Goal: Task Accomplishment & Management: Complete application form

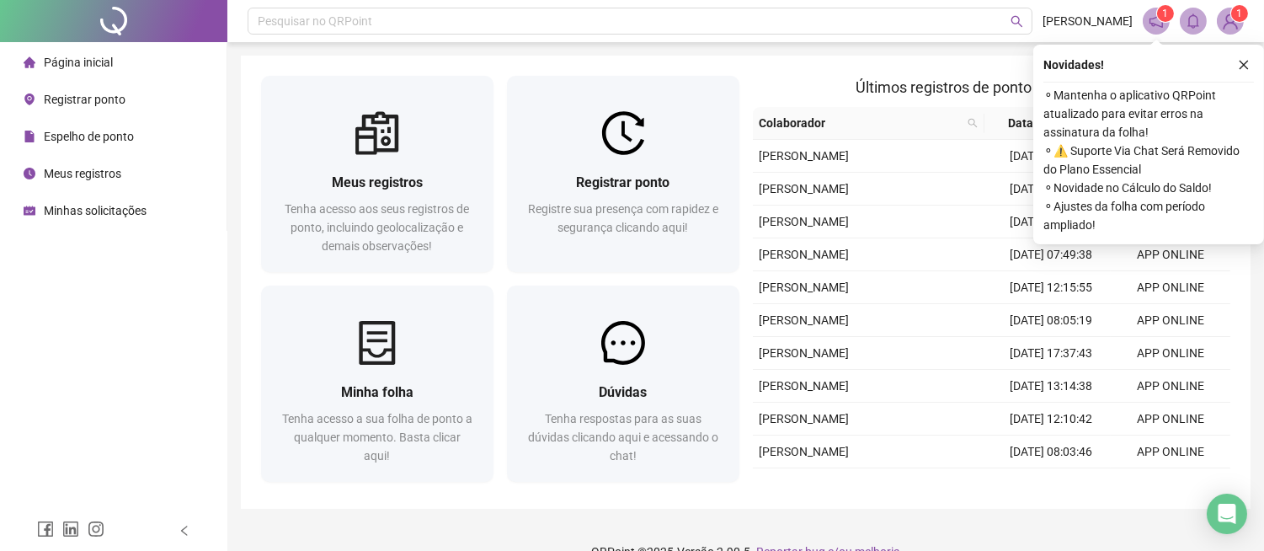
click at [1242, 63] on icon "close" at bounding box center [1244, 65] width 12 height 12
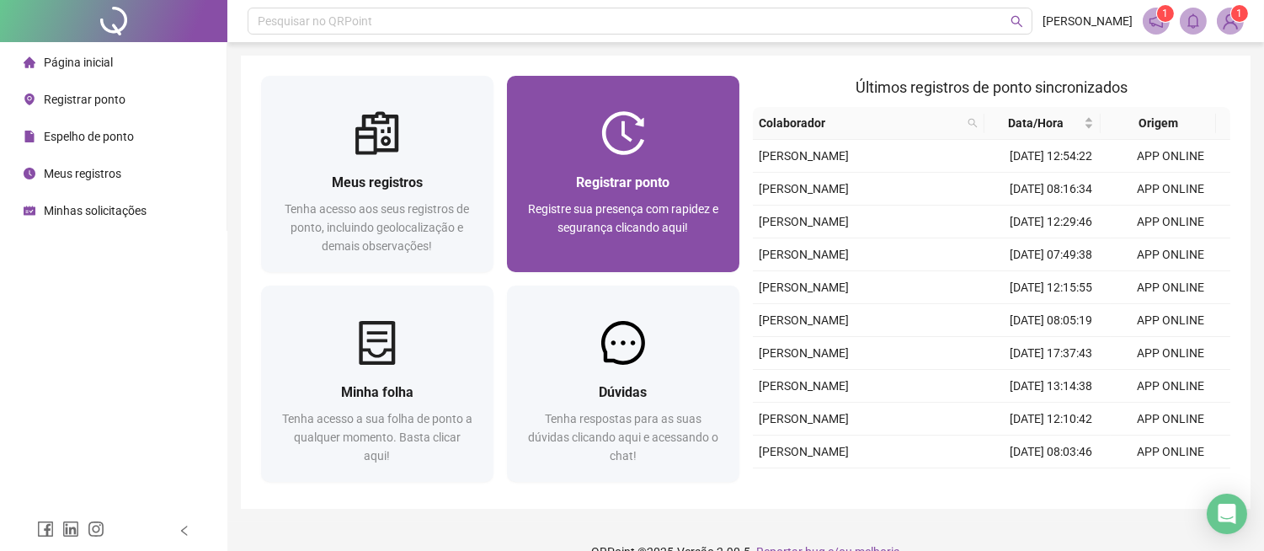
click at [638, 186] on span "Registrar ponto" at bounding box center [622, 182] width 93 height 16
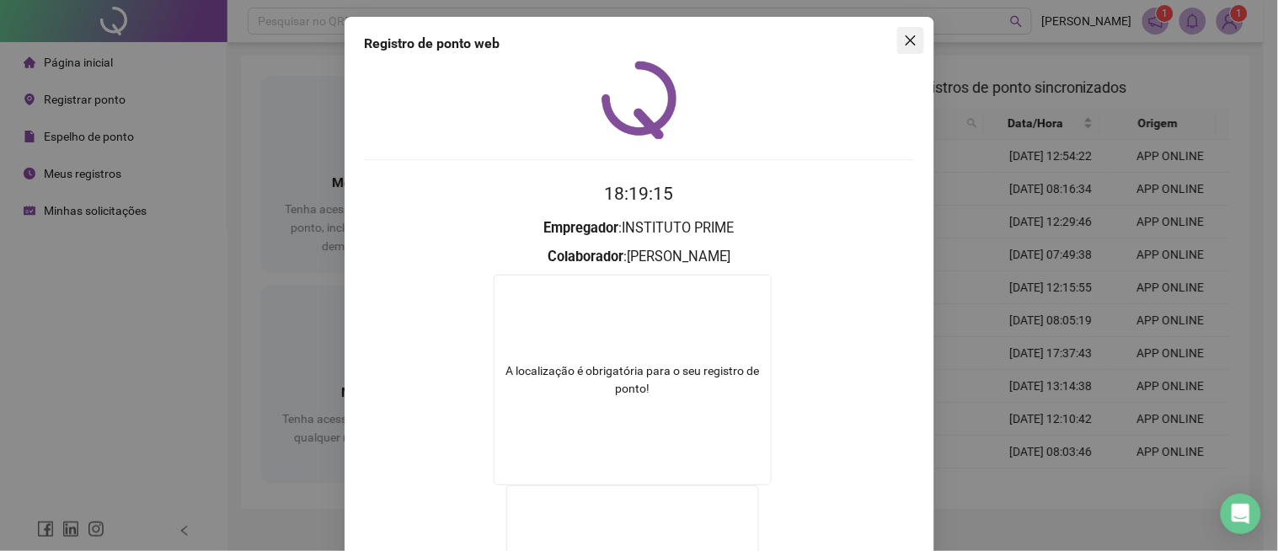
click at [904, 40] on icon "close" at bounding box center [910, 40] width 13 height 13
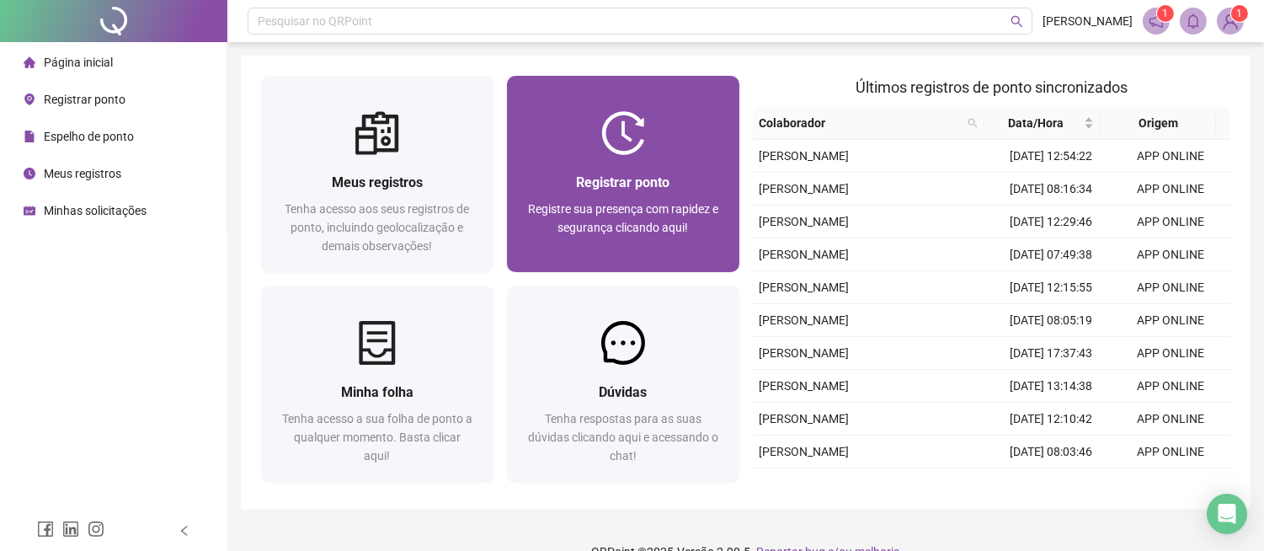
click at [584, 174] on span "Registrar ponto" at bounding box center [622, 182] width 93 height 16
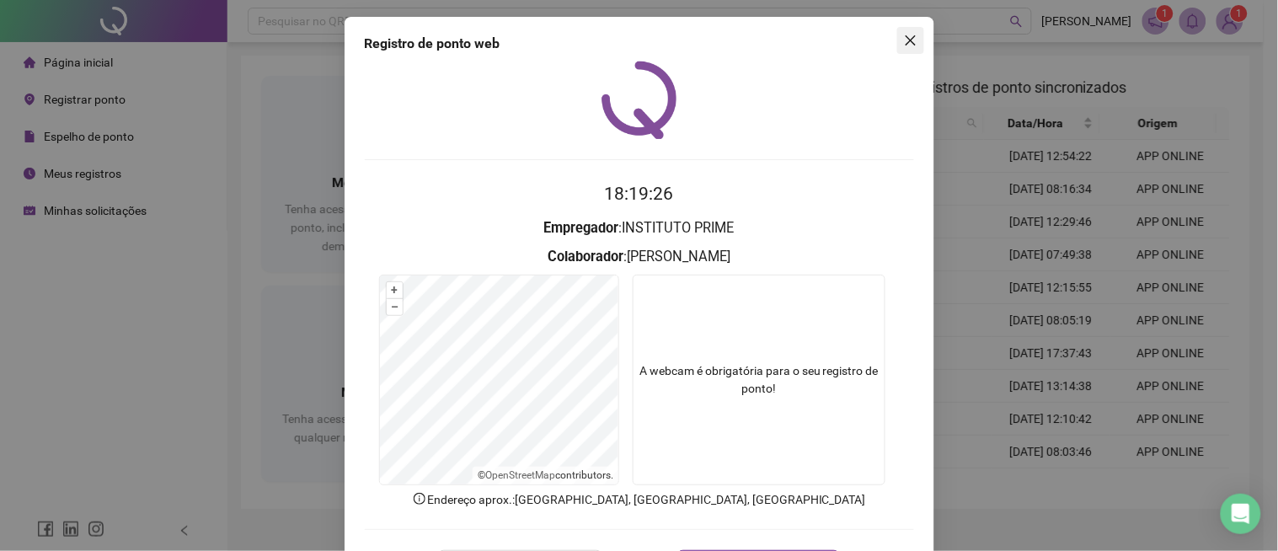
click at [903, 48] on button "Close" at bounding box center [910, 40] width 27 height 27
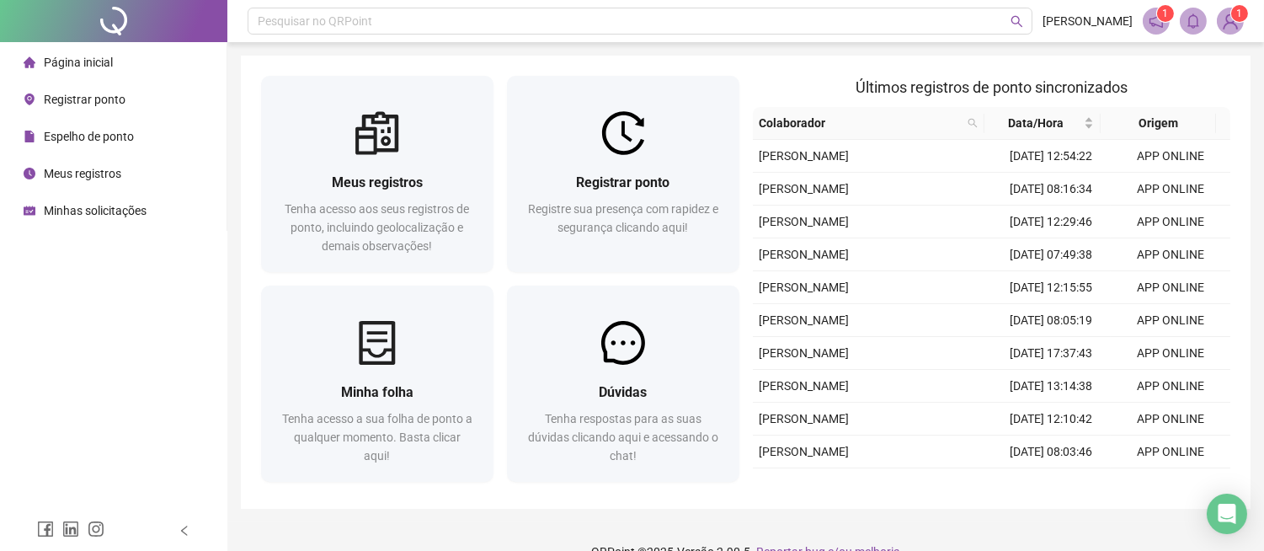
click at [102, 104] on span "Registrar ponto" at bounding box center [85, 99] width 82 height 13
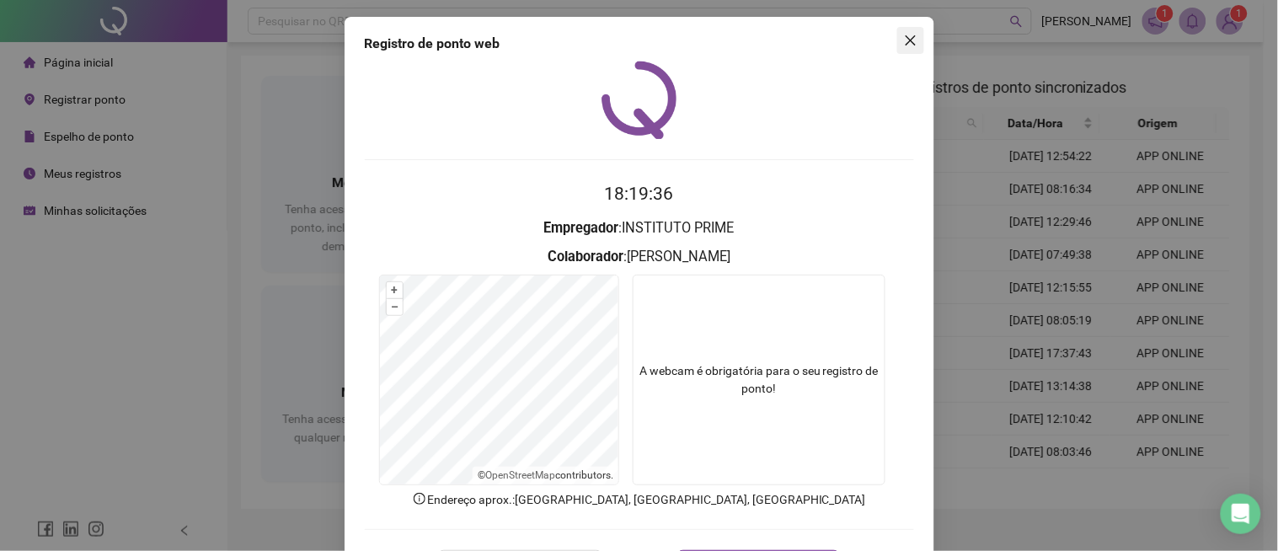
click at [905, 39] on icon "close" at bounding box center [910, 40] width 10 height 10
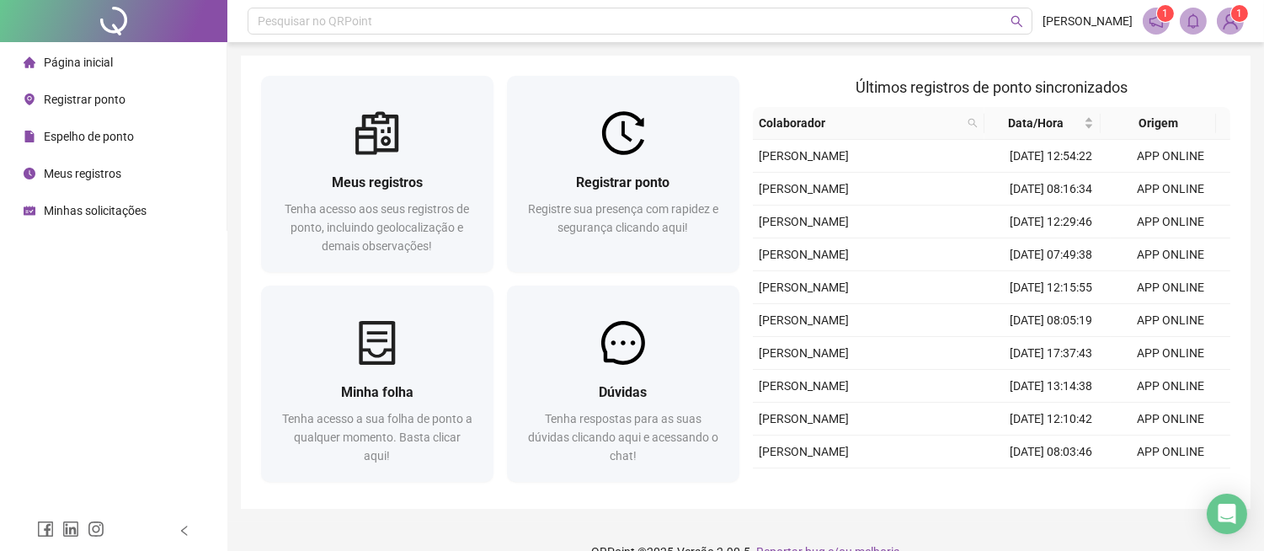
click at [62, 215] on span "Minhas solicitações" at bounding box center [95, 210] width 103 height 13
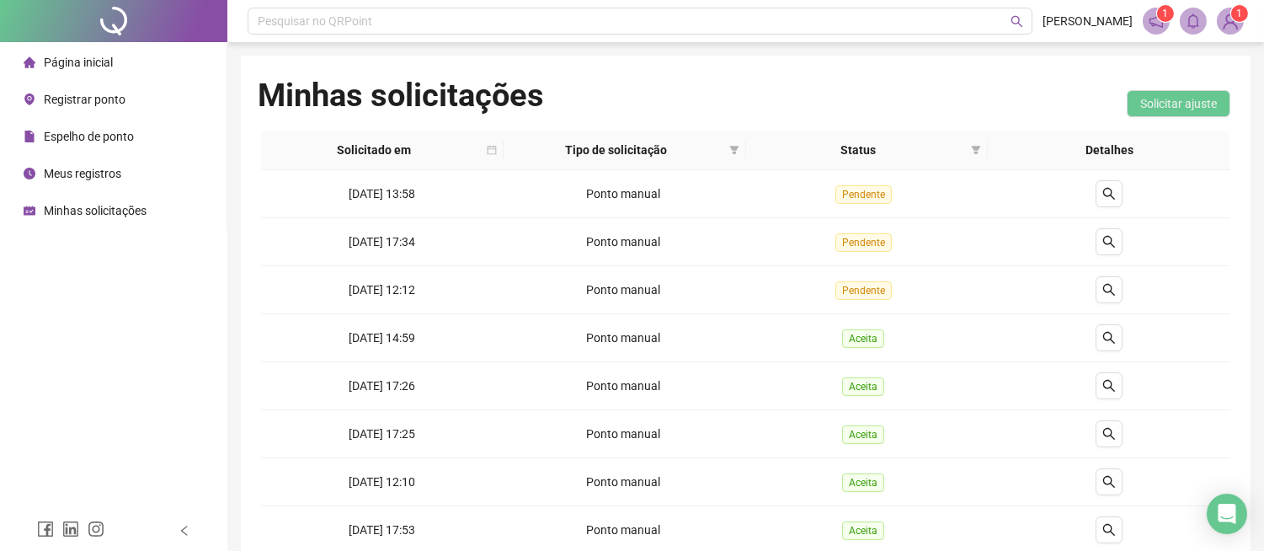
click at [108, 101] on span "Registrar ponto" at bounding box center [85, 99] width 82 height 13
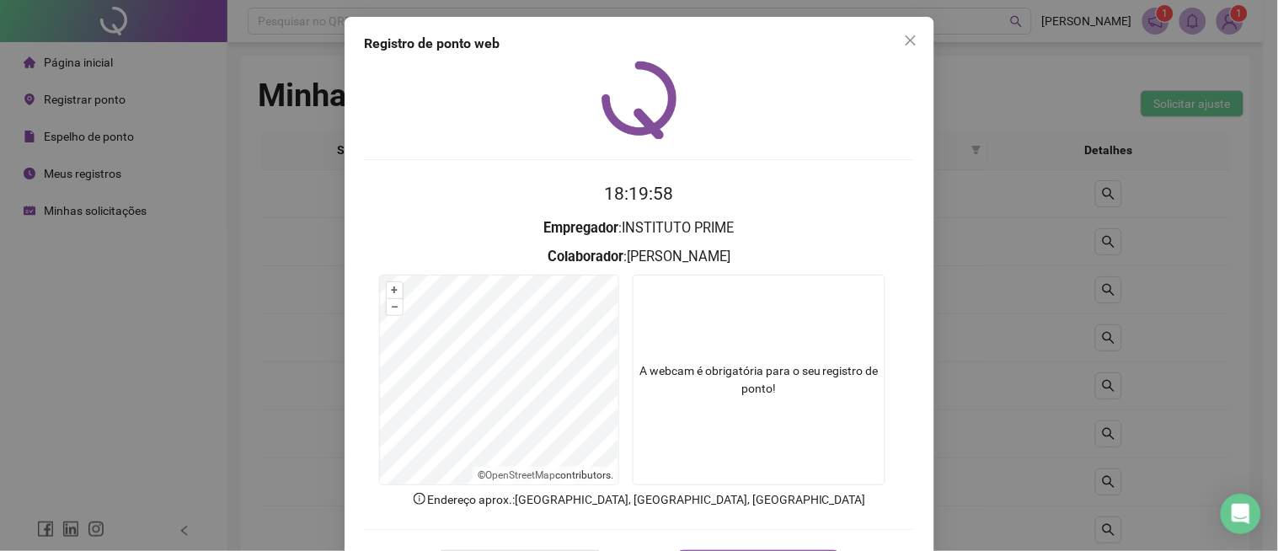
scroll to position [69, 0]
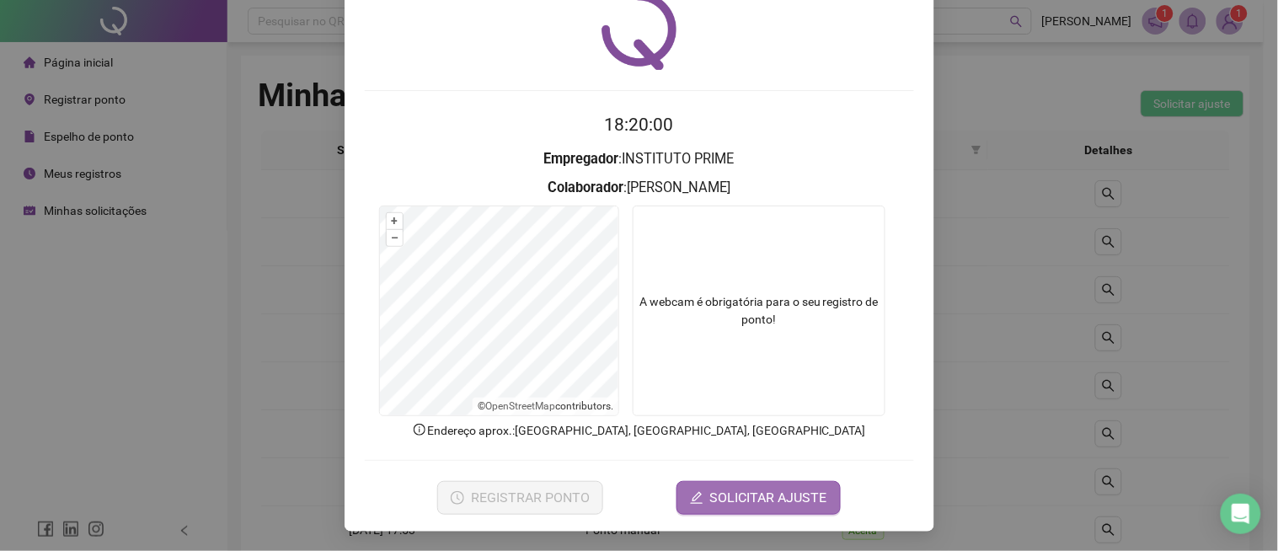
click at [763, 500] on span "SOLICITAR AJUSTE" at bounding box center [768, 498] width 117 height 20
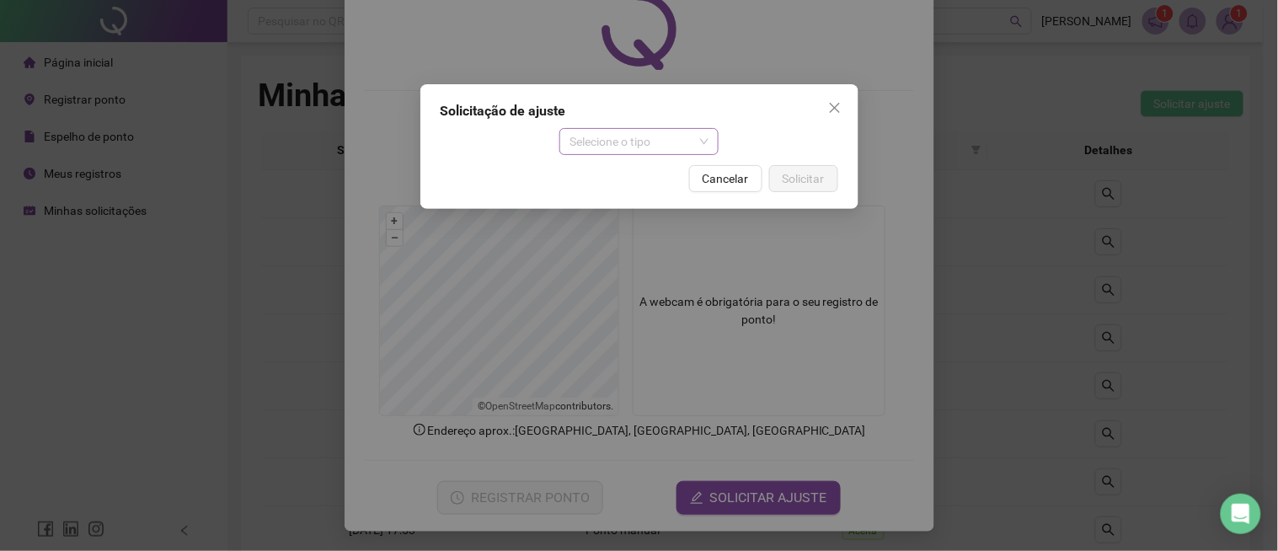
click at [697, 145] on span "Selecione o tipo" at bounding box center [638, 141] width 139 height 25
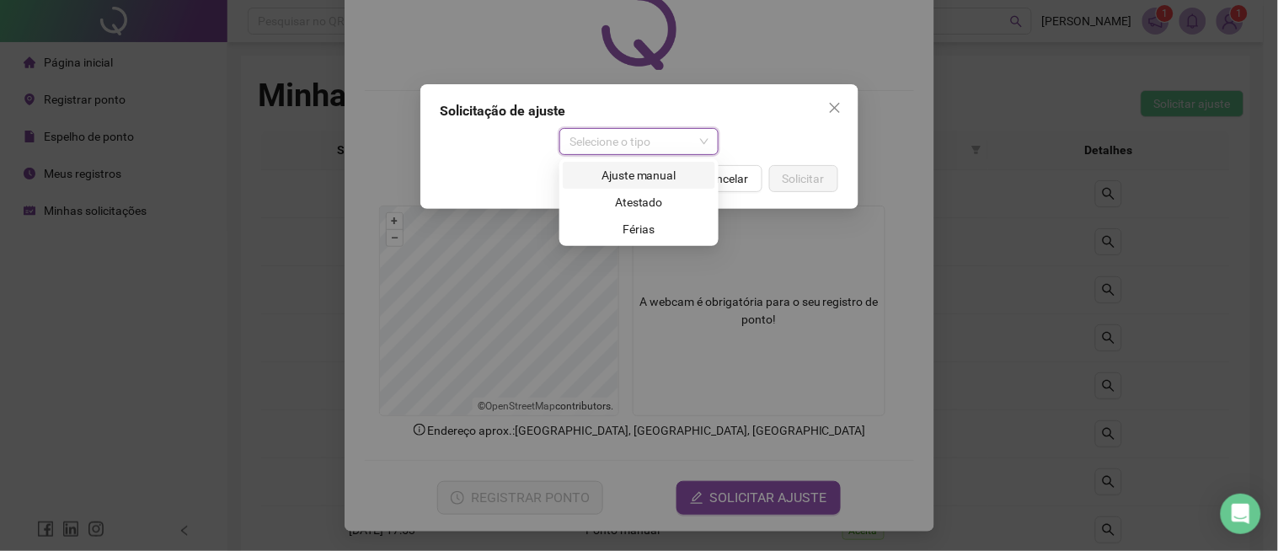
click at [677, 179] on div "Ajuste manual" at bounding box center [639, 175] width 132 height 19
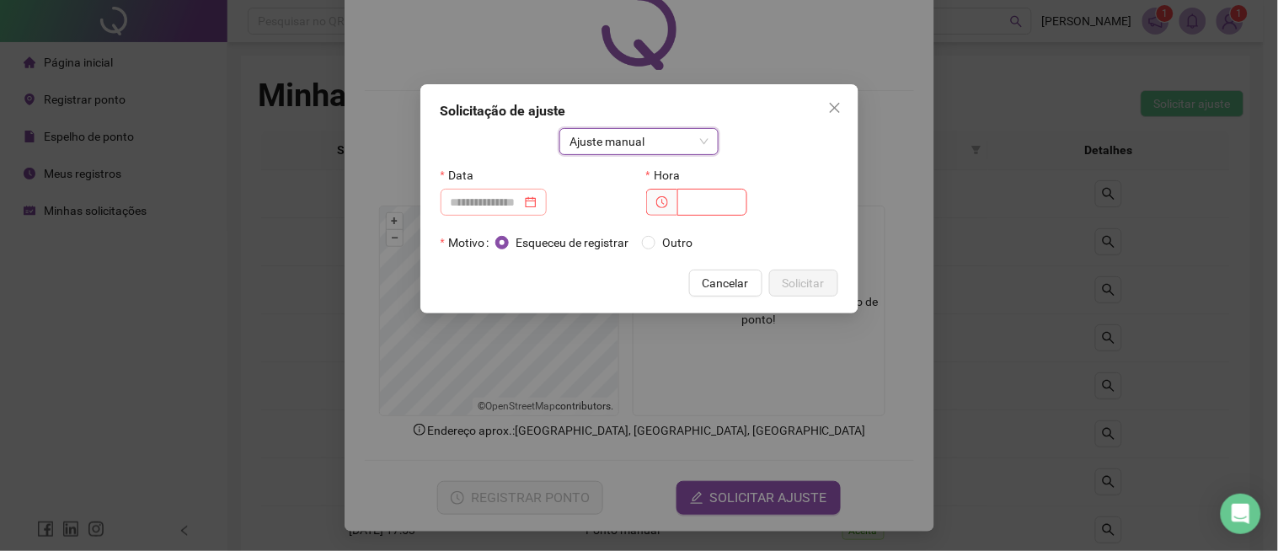
click at [536, 211] on div at bounding box center [494, 202] width 86 height 19
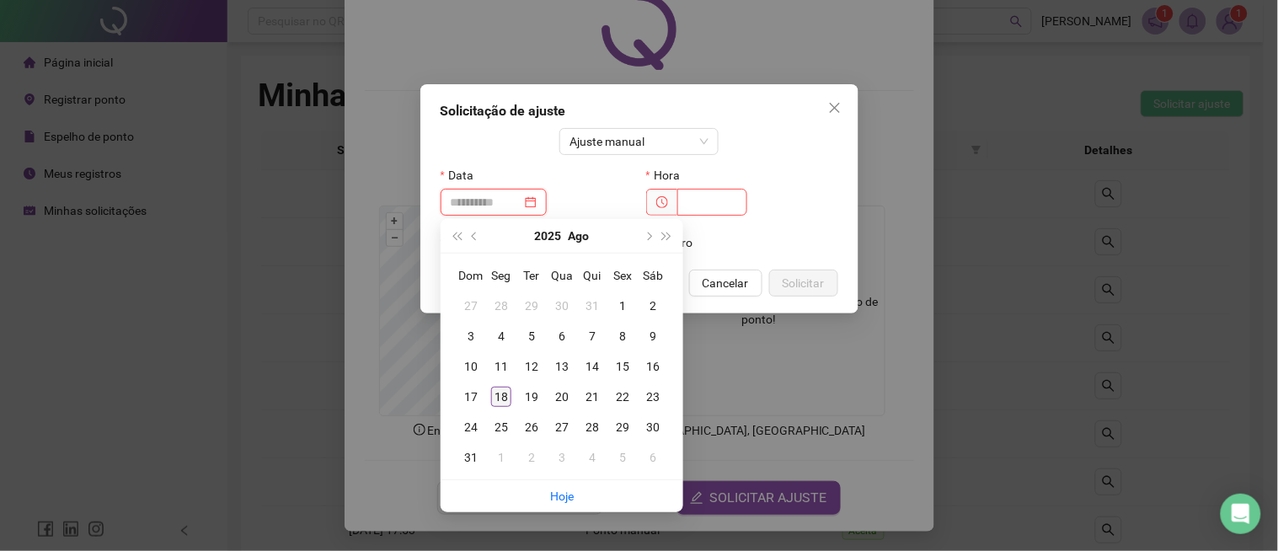
type input "**********"
click at [509, 405] on div "18" at bounding box center [501, 397] width 20 height 20
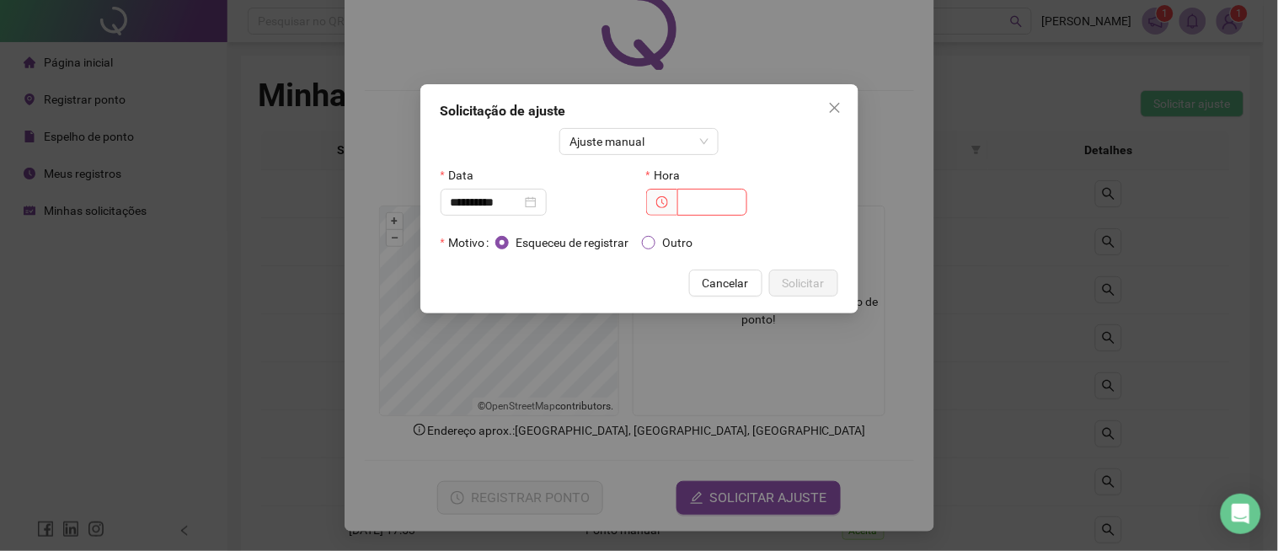
click at [661, 242] on span "Outro" at bounding box center [677, 242] width 44 height 19
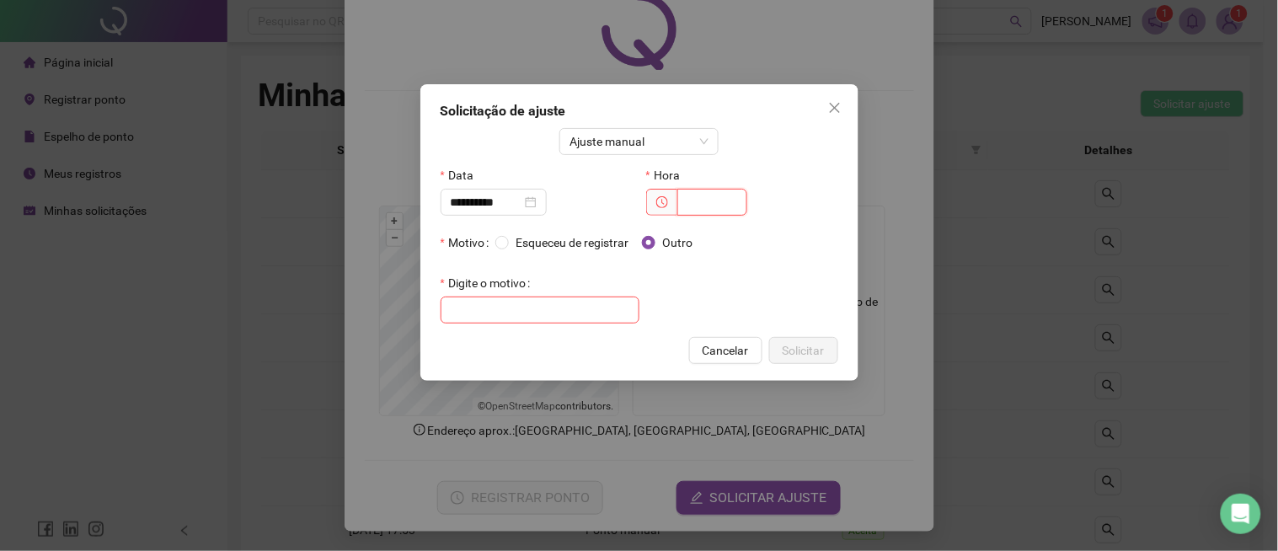
click at [713, 200] on input "text" at bounding box center [712, 202] width 70 height 27
click at [842, 103] on span "Close" at bounding box center [834, 107] width 27 height 13
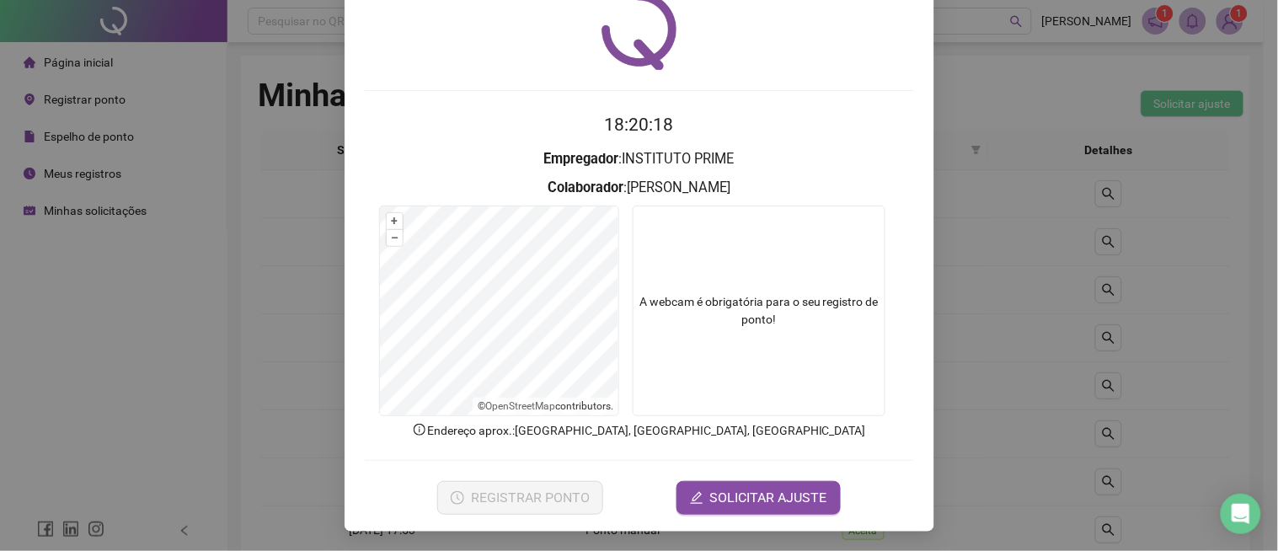
scroll to position [0, 0]
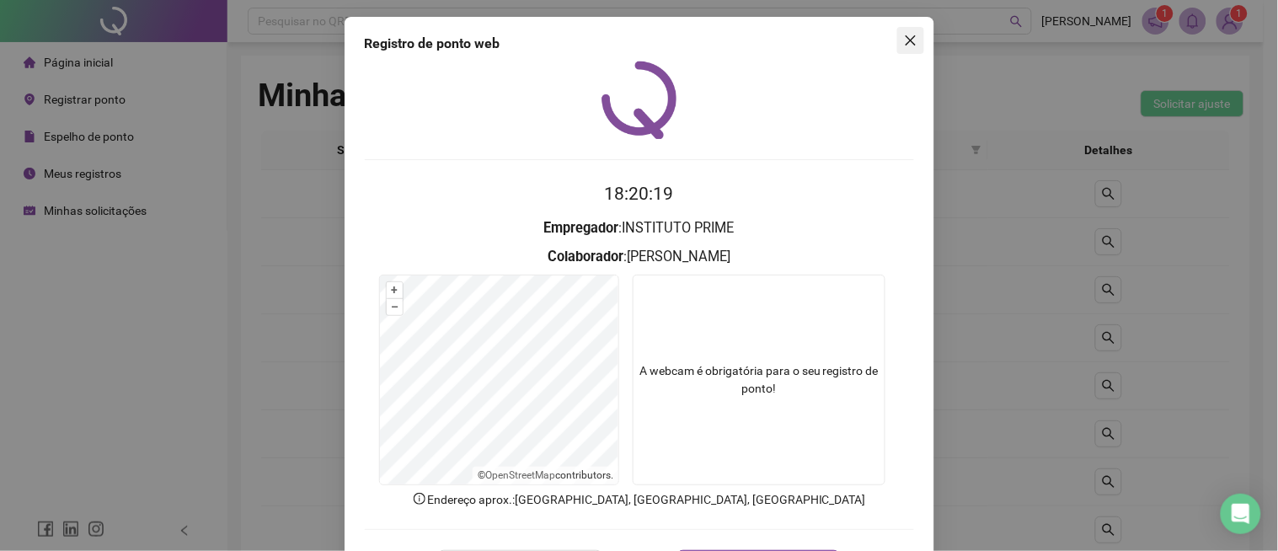
click at [908, 40] on icon "close" at bounding box center [910, 40] width 13 height 13
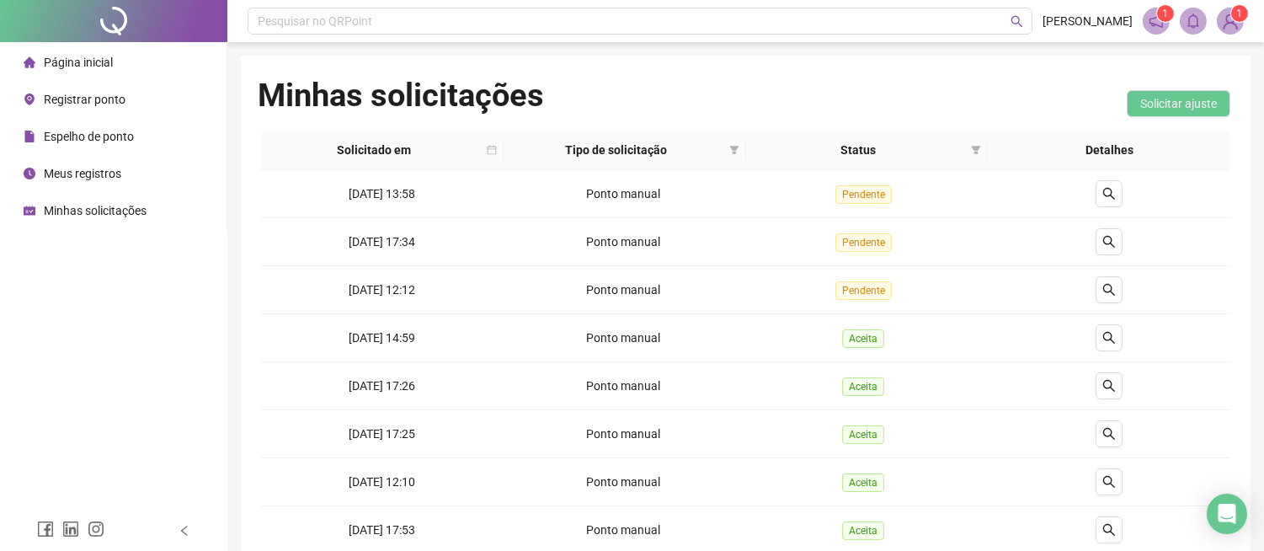
click at [112, 101] on span "Registrar ponto" at bounding box center [85, 99] width 82 height 13
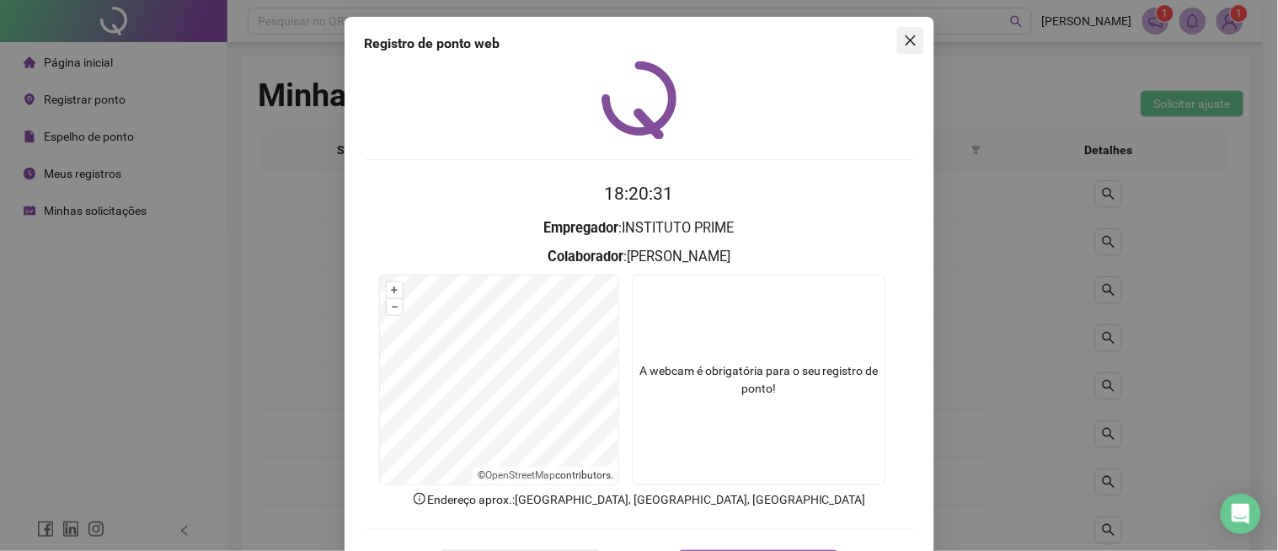
click at [908, 37] on icon "close" at bounding box center [910, 40] width 13 height 13
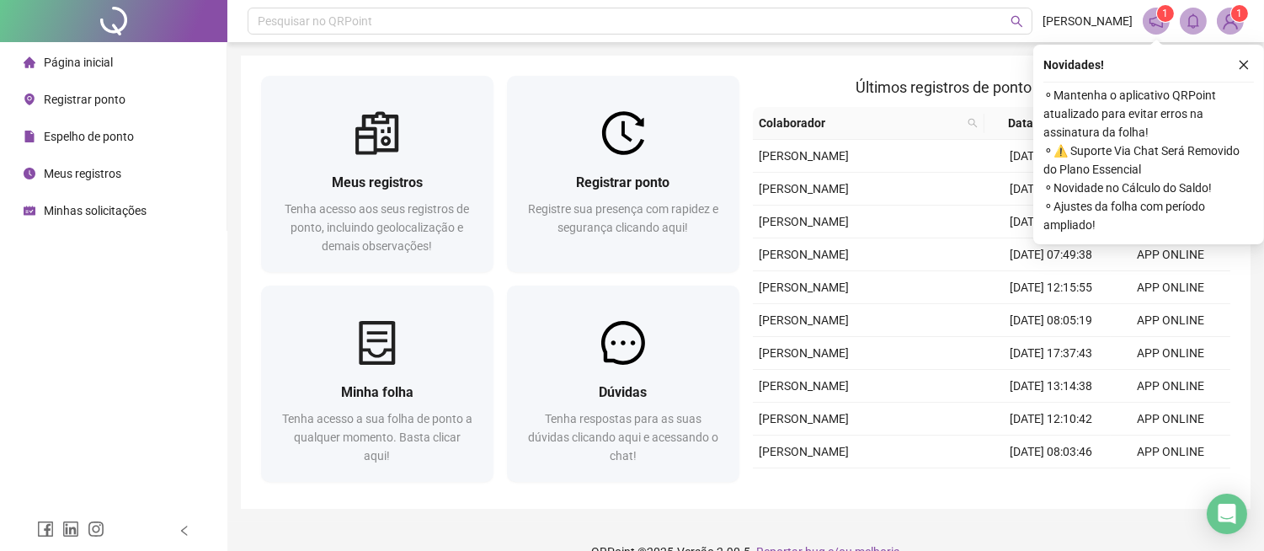
click at [1246, 63] on icon "close" at bounding box center [1244, 65] width 12 height 12
click at [1246, 65] on div "Meus registros Tenha acesso aos seus registros de ponto, incluindo geolocalizaç…" at bounding box center [746, 282] width 1010 height 453
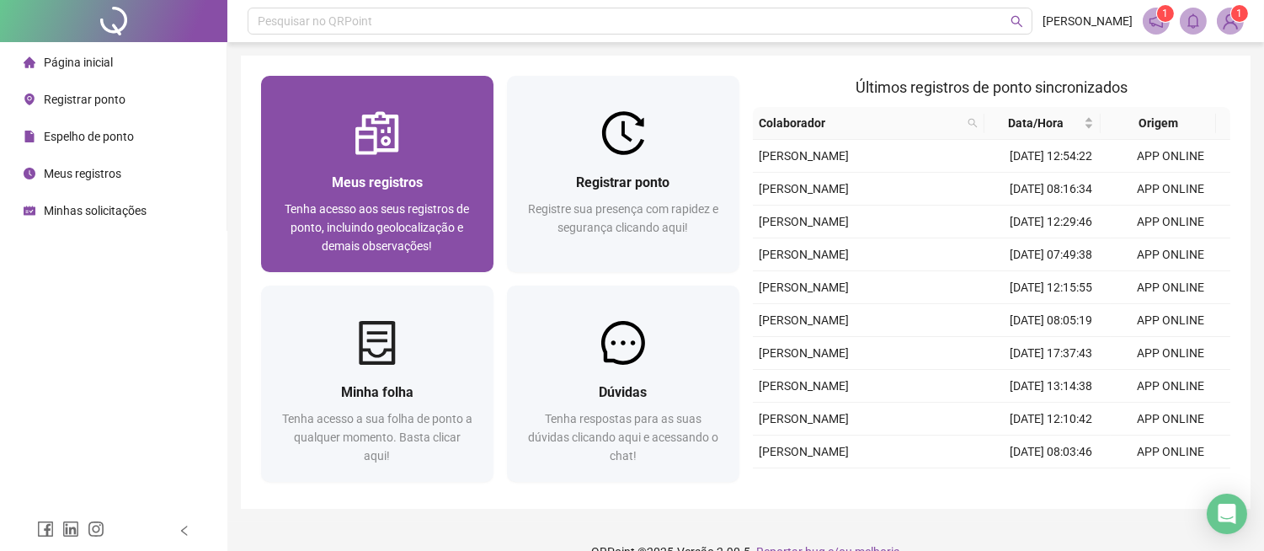
click at [427, 222] on span "Tenha acesso aos seus registros de ponto, incluindo geolocalização e demais obs…" at bounding box center [377, 227] width 184 height 51
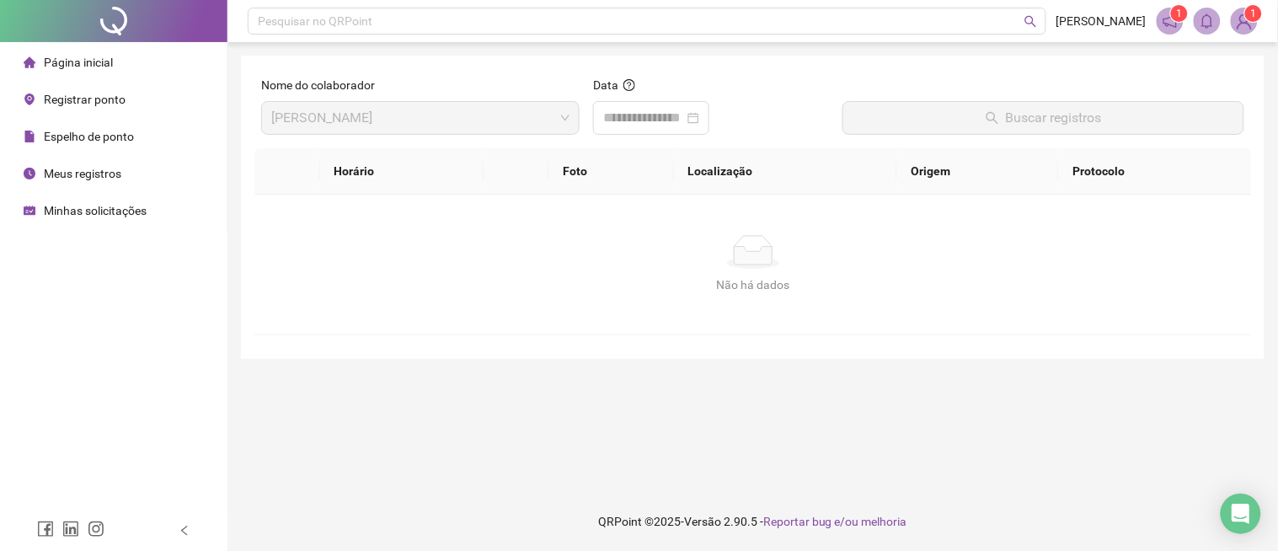
click at [93, 169] on span "Meus registros" at bounding box center [82, 173] width 77 height 13
click at [84, 93] on span "Registrar ponto" at bounding box center [85, 99] width 82 height 13
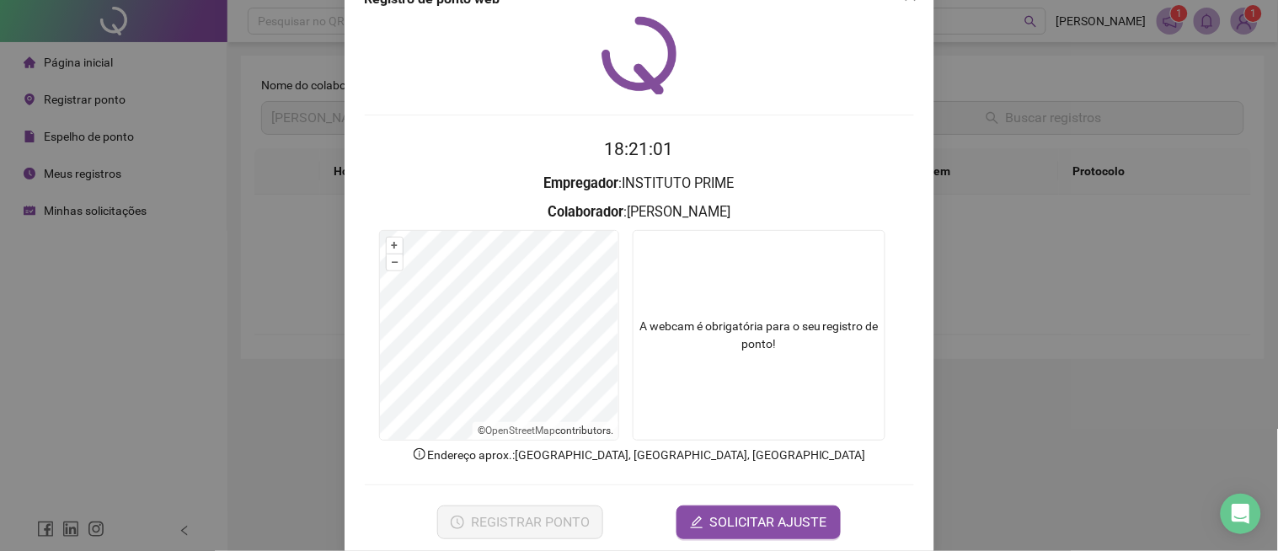
scroll to position [69, 0]
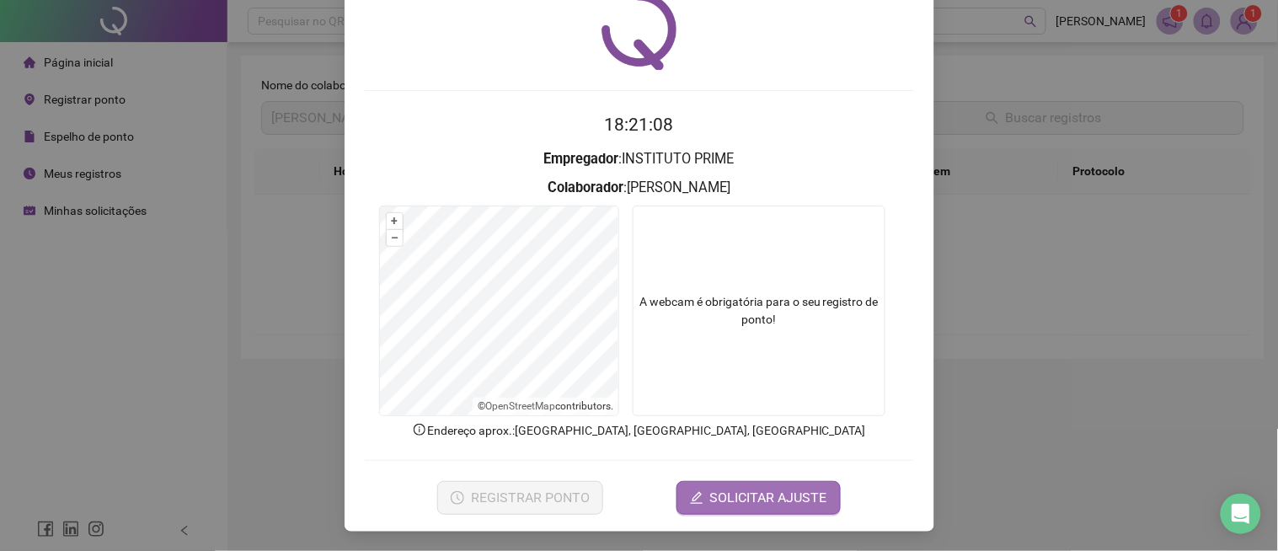
click at [760, 494] on span "SOLICITAR AJUSTE" at bounding box center [768, 498] width 117 height 20
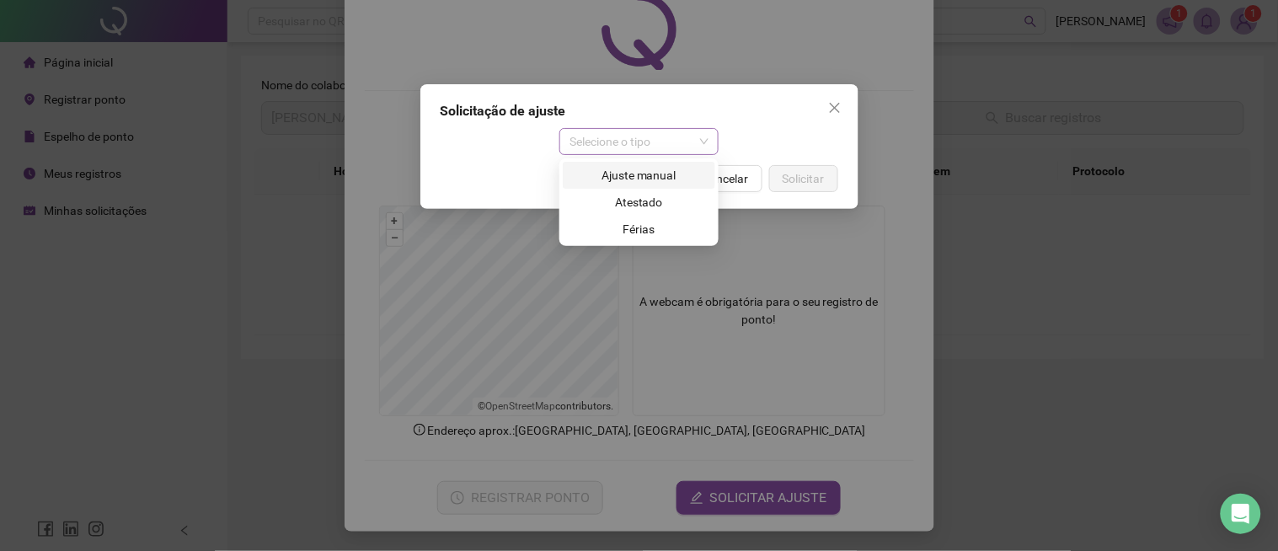
click at [707, 136] on span "Selecione o tipo" at bounding box center [638, 141] width 139 height 25
click at [679, 181] on div "Ajuste manual" at bounding box center [639, 175] width 132 height 19
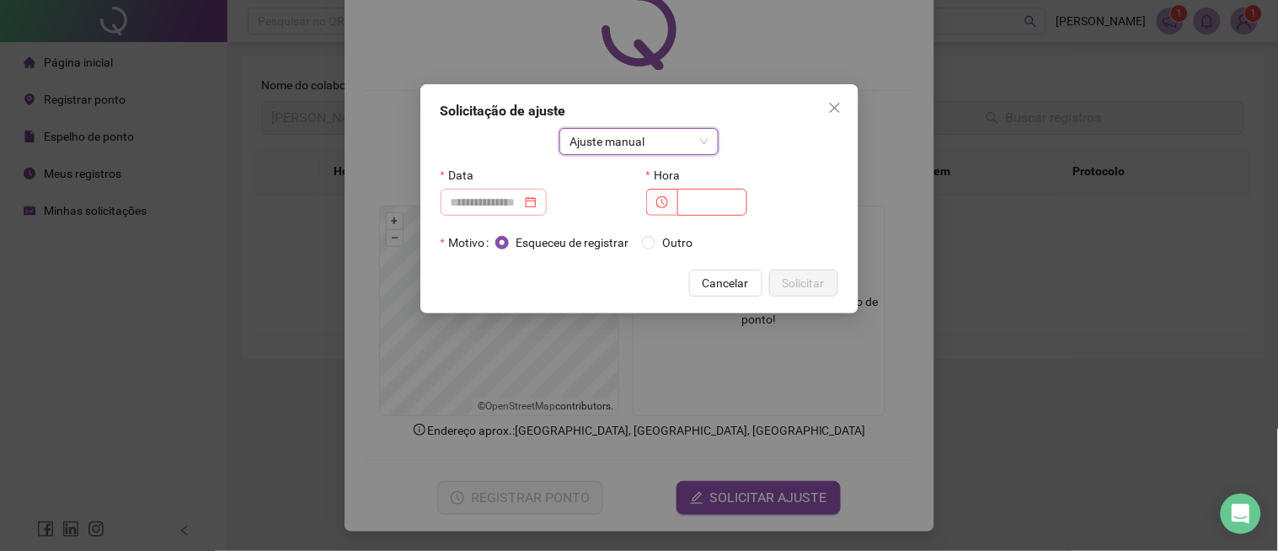
click at [536, 207] on div at bounding box center [494, 202] width 86 height 19
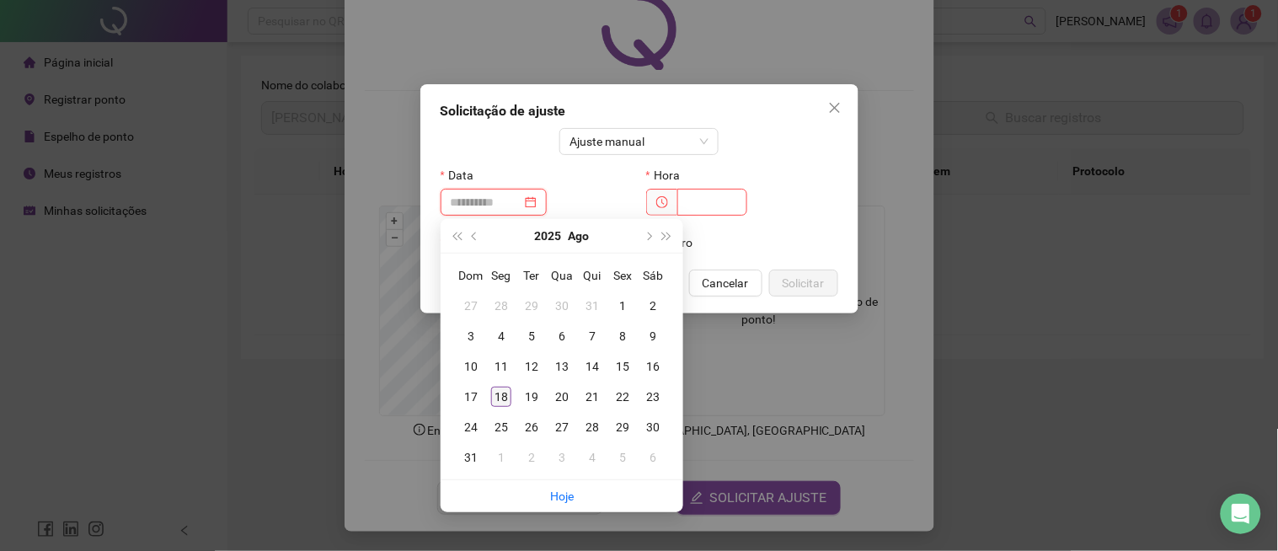
type input "**********"
click at [507, 404] on div "18" at bounding box center [501, 397] width 20 height 20
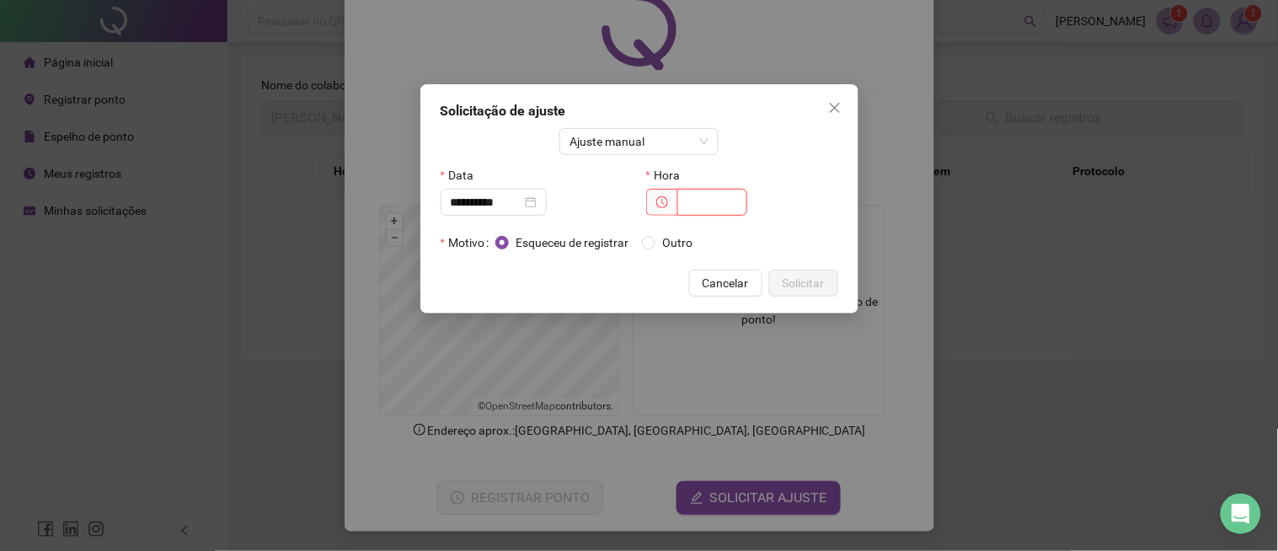
click at [691, 205] on input "text" at bounding box center [712, 202] width 70 height 27
click at [1034, 518] on div "**********" at bounding box center [639, 275] width 1278 height 551
